Goal: Task Accomplishment & Management: Manage account settings

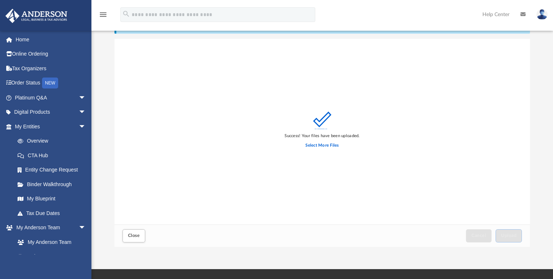
scroll to position [185, 415]
click at [131, 240] on button "Close" at bounding box center [134, 235] width 23 height 13
click at [140, 232] on button "Close" at bounding box center [134, 235] width 23 height 13
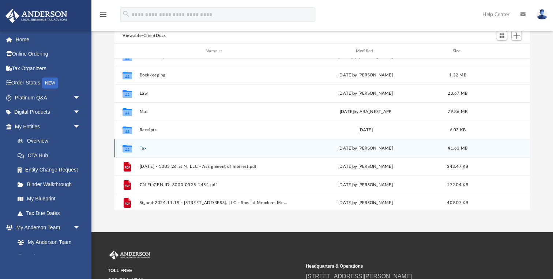
scroll to position [4, 0]
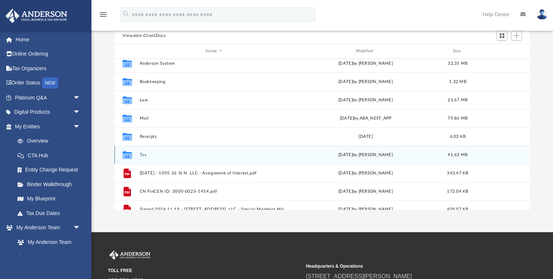
click at [140, 152] on button "Tax" at bounding box center [214, 154] width 148 height 5
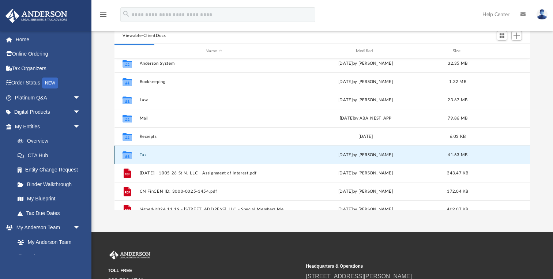
scroll to position [0, 0]
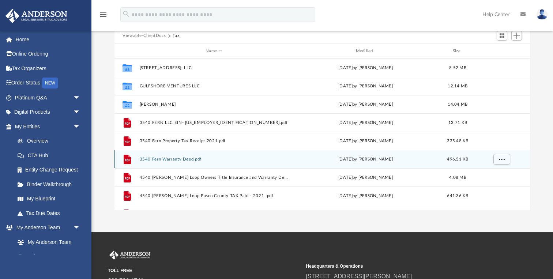
click at [144, 154] on div "File 3540 Fern Warranty Deed.pdf Mon Apr 25 2022 by Cindy Ng 496.51 KB" at bounding box center [321, 159] width 415 height 18
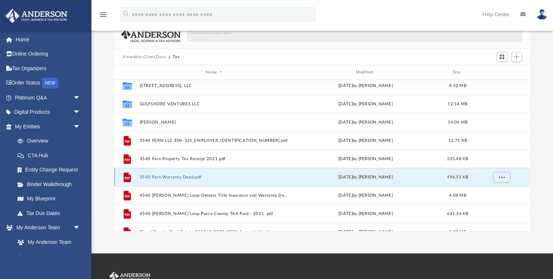
scroll to position [3, 0]
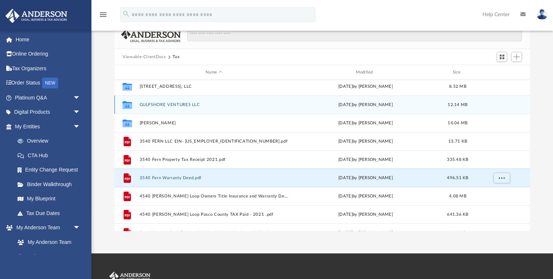
click at [144, 102] on button "GULFSHORE VENTURES LLC" at bounding box center [214, 104] width 148 height 5
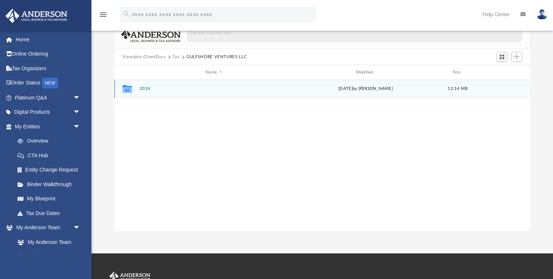
scroll to position [0, 0]
click at [145, 89] on button "2024" at bounding box center [214, 88] width 148 height 5
click at [149, 90] on button "Digital Tax Organizer" at bounding box center [214, 88] width 148 height 5
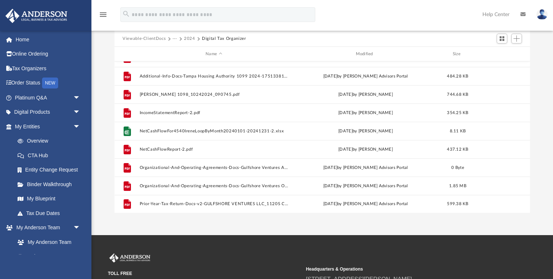
scroll to position [68, 0]
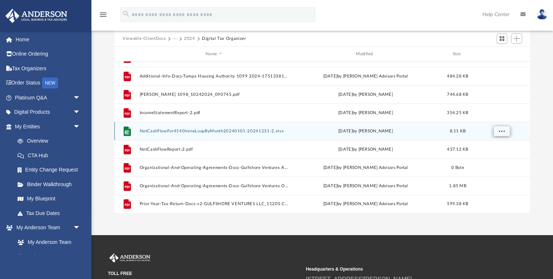
click at [504, 130] on span "More options" at bounding box center [502, 131] width 6 height 4
click at [464, 129] on span "8.11 KB" at bounding box center [458, 131] width 16 height 4
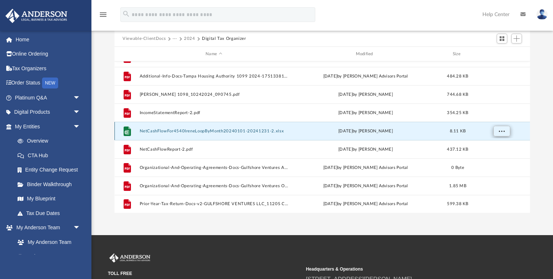
click at [500, 130] on span "More options" at bounding box center [502, 131] width 6 height 4
click at [496, 146] on li "Preview" at bounding box center [494, 146] width 21 height 8
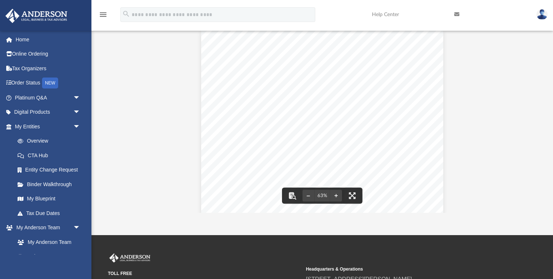
scroll to position [0, 0]
click at [124, 118] on button "Preview" at bounding box center [122, 118] width 16 height 20
click at [122, 122] on button "Preview" at bounding box center [122, 118] width 16 height 20
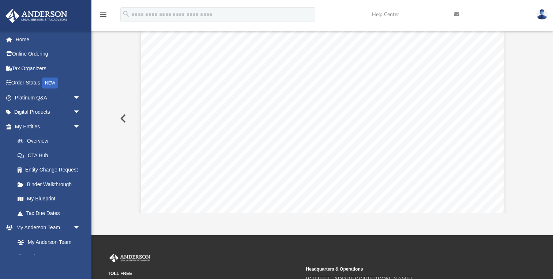
click at [123, 121] on button "Preview" at bounding box center [122, 118] width 16 height 20
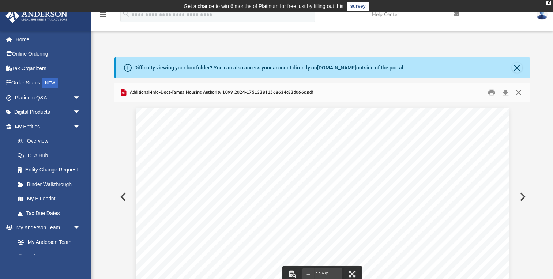
click at [519, 92] on button "Close" at bounding box center [518, 92] width 13 height 11
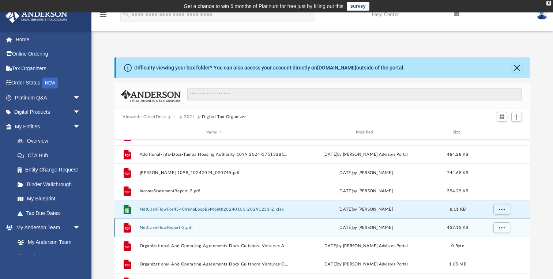
click at [184, 226] on button "NetCashFlowReport-2.pdf" at bounding box center [214, 227] width 148 height 5
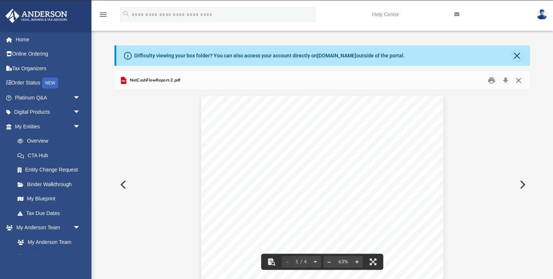
click at [519, 79] on button "Close" at bounding box center [518, 80] width 13 height 11
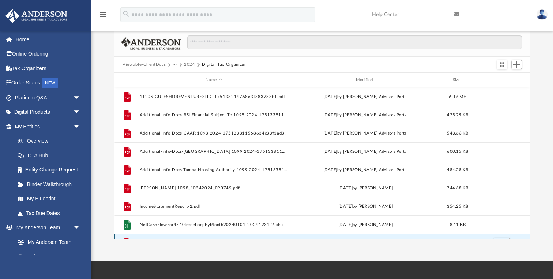
scroll to position [53, 0]
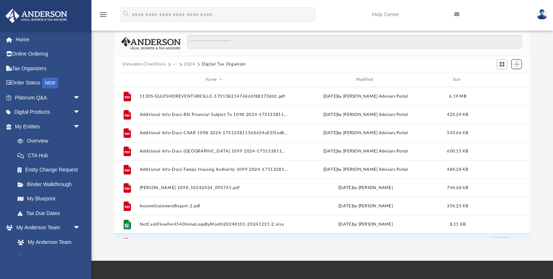
click at [517, 61] on span "Add" at bounding box center [516, 64] width 6 height 6
click at [495, 76] on li "Upload" at bounding box center [505, 79] width 23 height 8
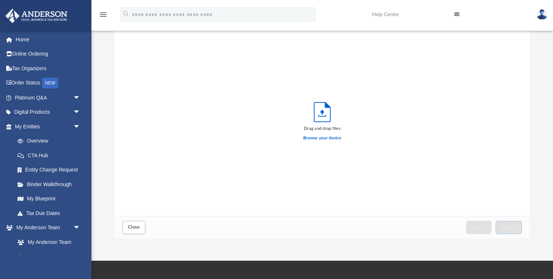
scroll to position [185, 415]
click at [311, 135] on div "Browse your device" at bounding box center [322, 138] width 38 height 13
click at [311, 137] on label "Browse your device" at bounding box center [322, 138] width 38 height 7
click at [0, 0] on input "Browse your device" at bounding box center [0, 0] width 0 height 0
click at [264, 142] on div "Drag and drop files Browse your device" at bounding box center [321, 123] width 415 height 186
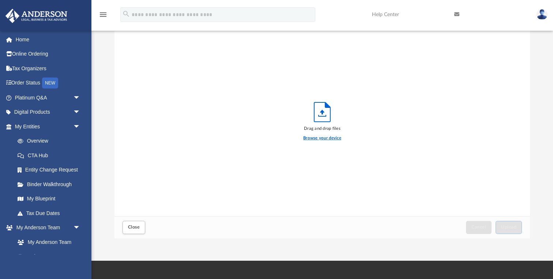
click at [320, 137] on label "Browse your device" at bounding box center [322, 138] width 38 height 7
click at [0, 0] on input "Browse your device" at bounding box center [0, 0] width 0 height 0
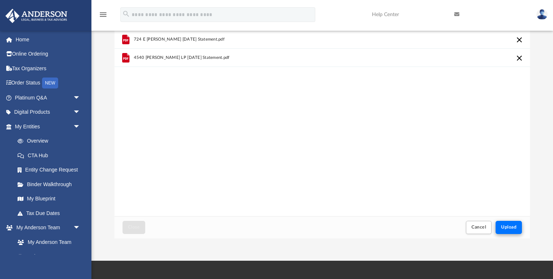
click at [513, 229] on span "Upload" at bounding box center [508, 227] width 15 height 4
